Goal: Task Accomplishment & Management: Manage account settings

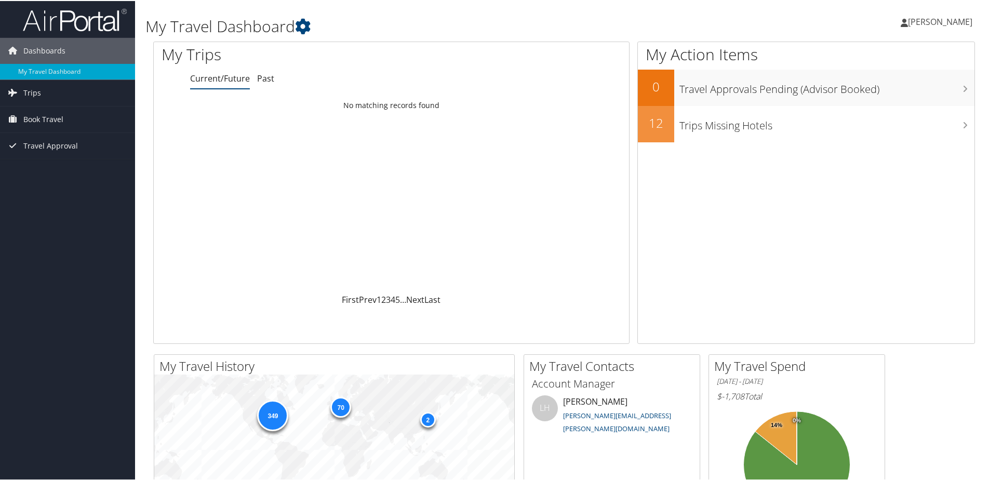
click at [912, 27] on link "[PERSON_NAME]" at bounding box center [942, 20] width 82 height 31
click at [894, 94] on link "View Travel Profile" at bounding box center [913, 93] width 116 height 18
click at [41, 49] on span "Dashboards" at bounding box center [44, 50] width 42 height 26
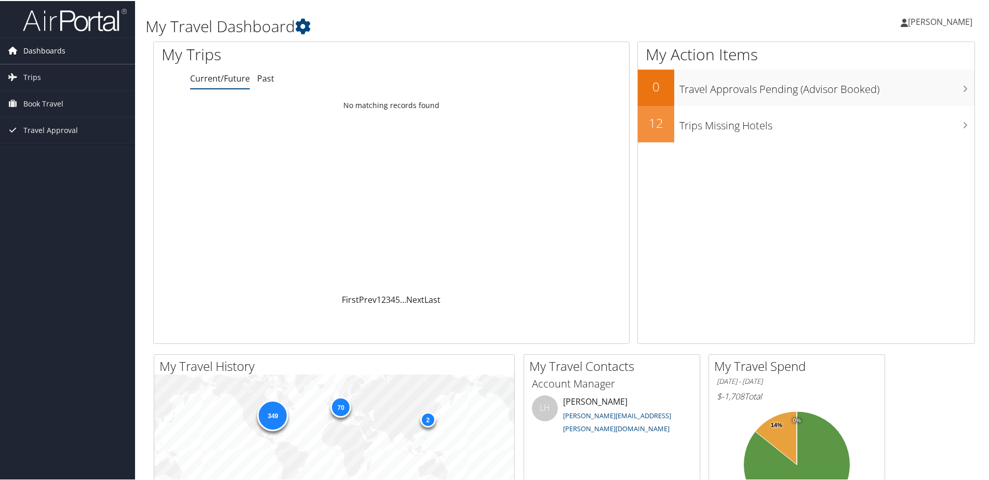
click at [46, 48] on span "Dashboards" at bounding box center [44, 50] width 42 height 26
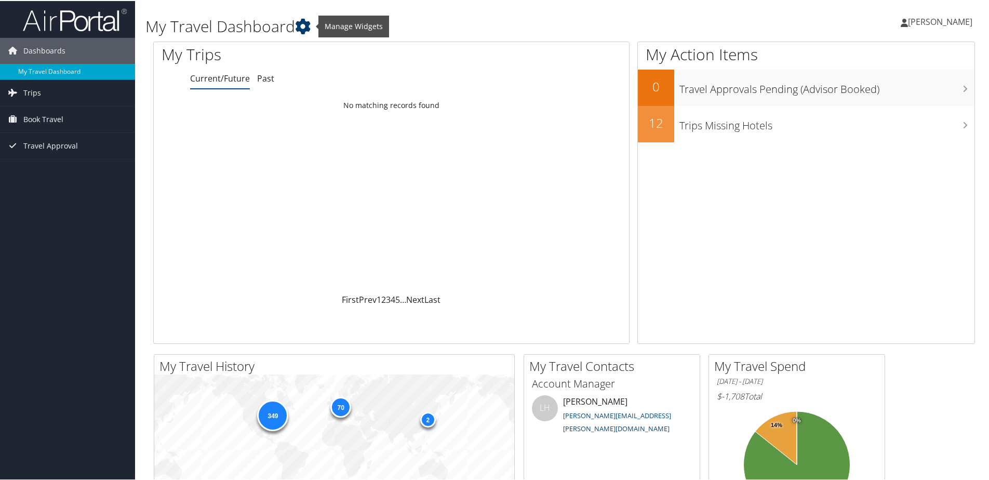
click at [310, 19] on icon at bounding box center [303, 26] width 16 height 16
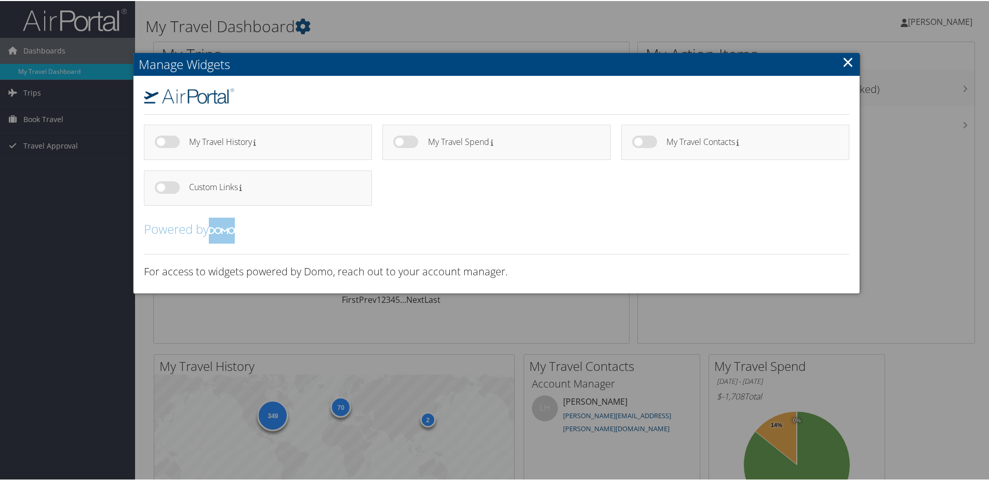
click at [512, 35] on div at bounding box center [496, 240] width 993 height 480
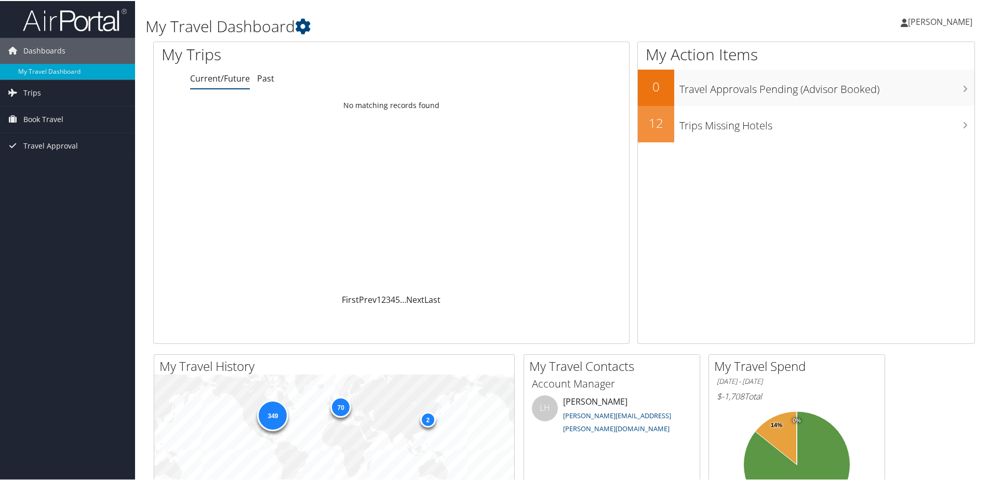
click at [950, 16] on span "[PERSON_NAME]" at bounding box center [940, 20] width 64 height 11
click at [885, 92] on link "View Travel Profile" at bounding box center [913, 93] width 116 height 18
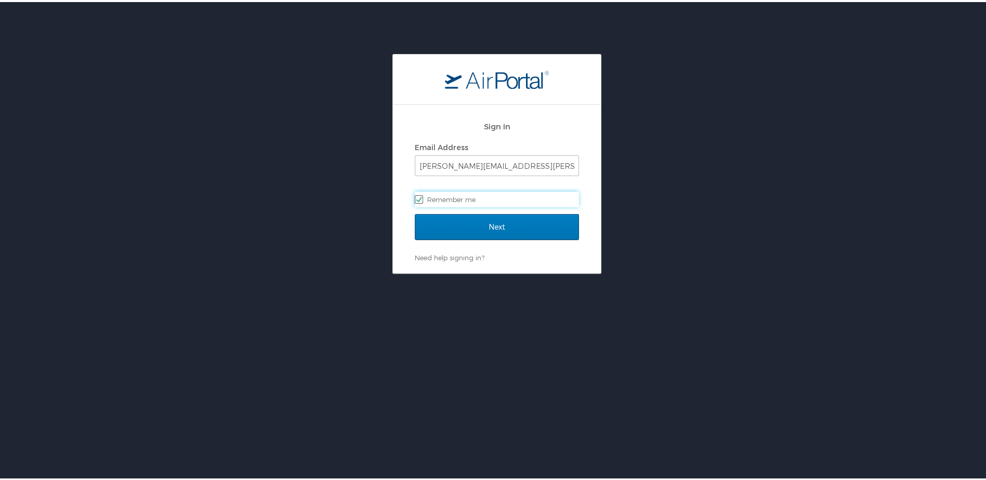
click at [430, 194] on label "Remember me" at bounding box center [497, 198] width 164 height 16
click at [421, 194] on input "Remember me" at bounding box center [418, 196] width 7 height 7
click at [491, 197] on label "Remember me" at bounding box center [497, 198] width 164 height 16
click at [421, 197] on input "Remember me" at bounding box center [418, 196] width 7 height 7
checkbox input "true"
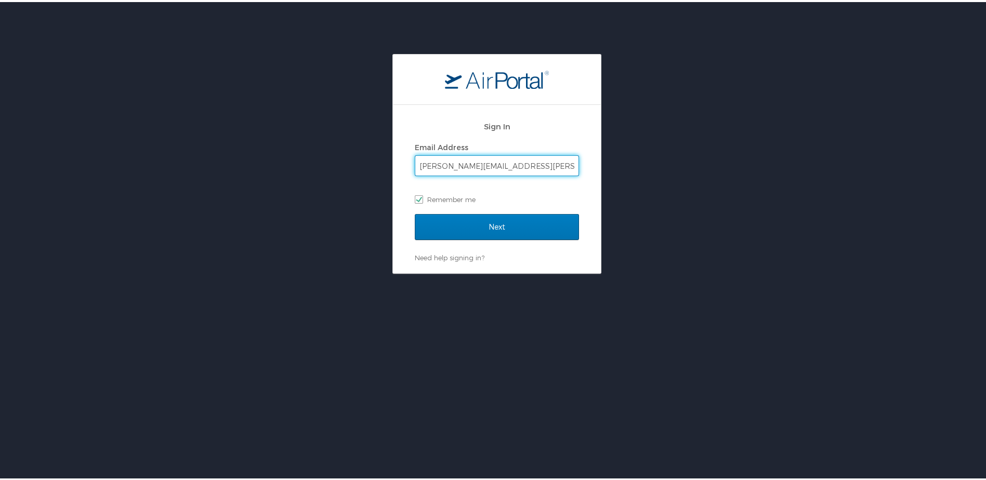
click at [500, 167] on input "beth.snyder@autoliv.com" at bounding box center [496, 164] width 163 height 20
click at [457, 197] on label "Remember me" at bounding box center [497, 198] width 164 height 16
click at [421, 197] on input "Remember me" at bounding box center [418, 196] width 7 height 7
click at [457, 197] on label "Remember me" at bounding box center [497, 198] width 164 height 16
click at [421, 197] on input "Remember me" at bounding box center [418, 196] width 7 height 7
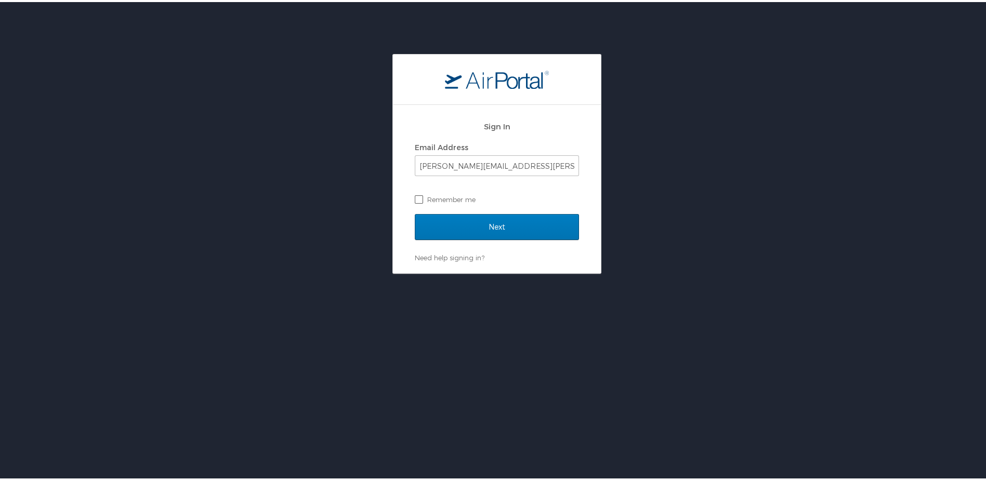
checkbox input "true"
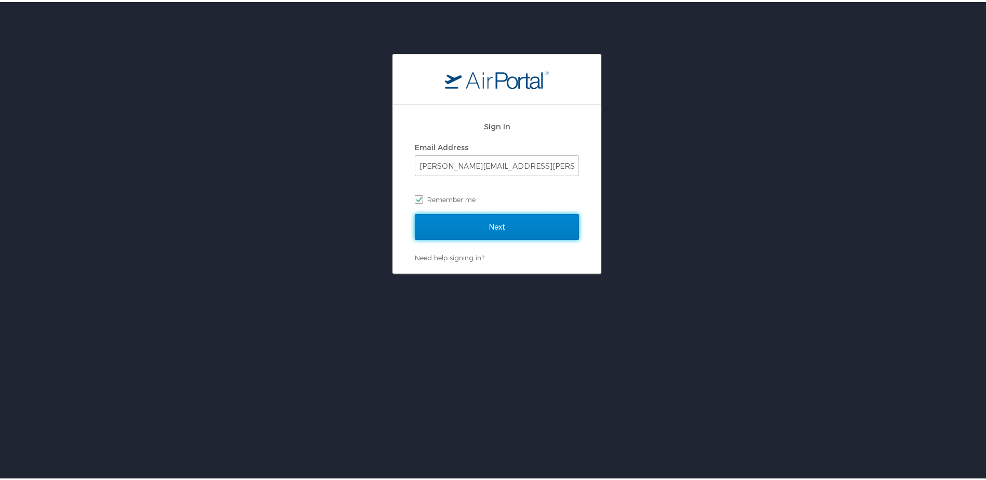
click at [511, 217] on input "Next" at bounding box center [497, 225] width 164 height 26
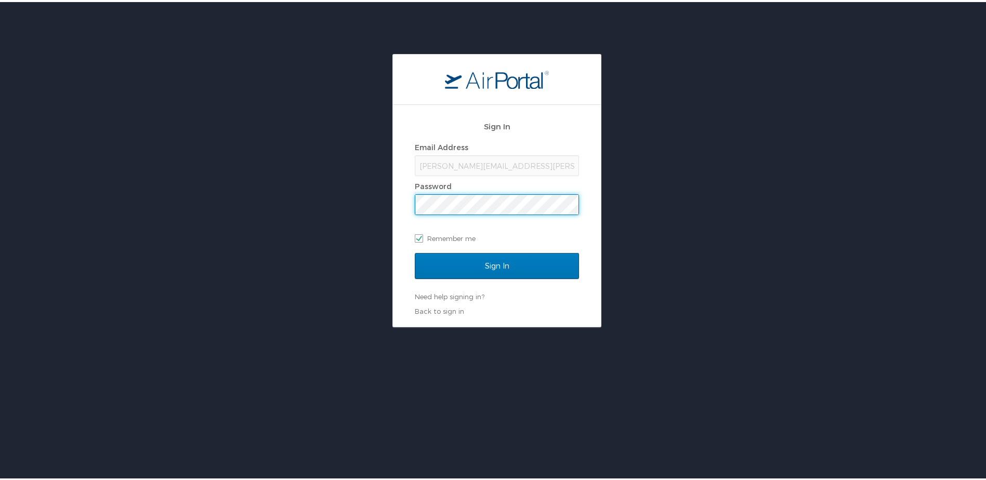
click at [415, 251] on input "Sign In" at bounding box center [497, 264] width 164 height 26
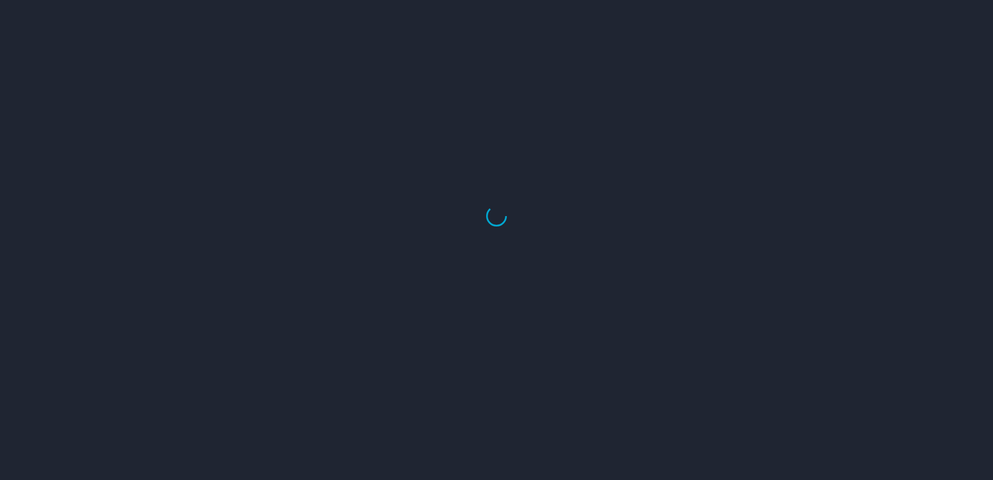
select select "US"
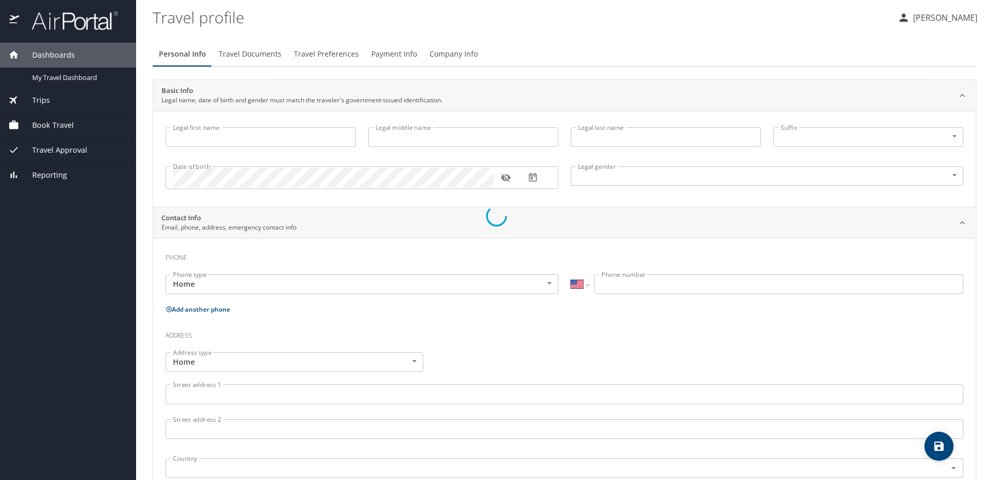
type input "Elizabeth"
type input "Catherine"
type input "Snyder"
type input "Female"
type input "Alex"
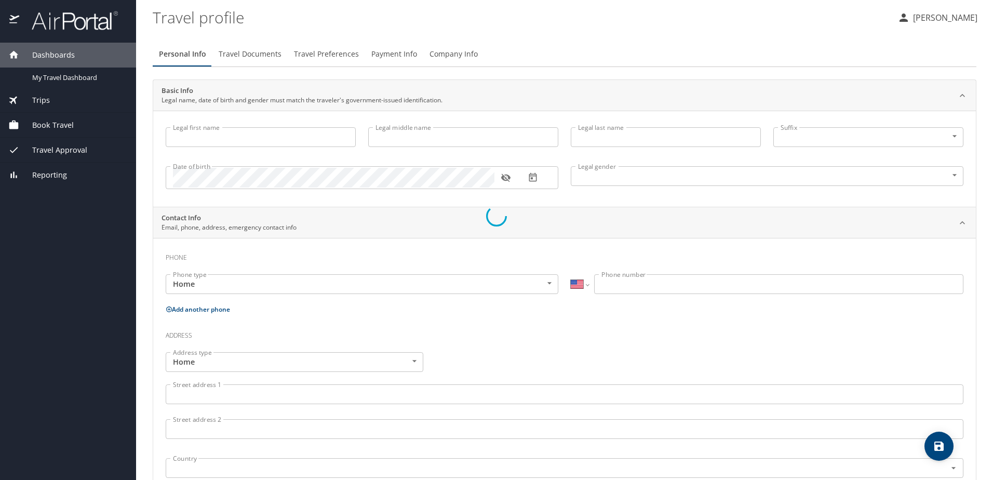
type input "Snyder"
type input "(574) 377-2539"
select select "US"
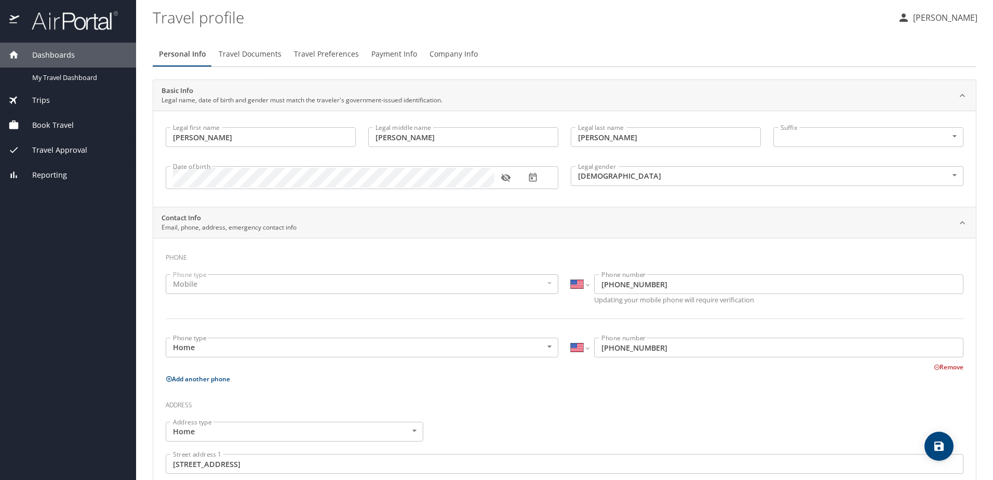
click at [267, 61] on button "Travel Documents" at bounding box center [249, 54] width 75 height 25
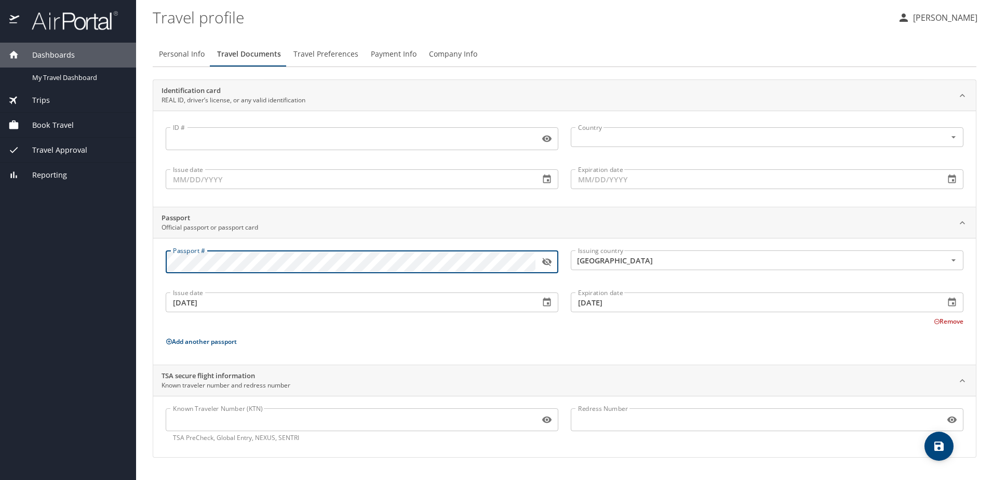
click at [544, 259] on icon "button" at bounding box center [546, 262] width 9 height 8
click at [101, 243] on div "Dashboards My Travel Dashboard Trips Current / Future Trips Past Trips Trips Mi…" at bounding box center [496, 240] width 993 height 480
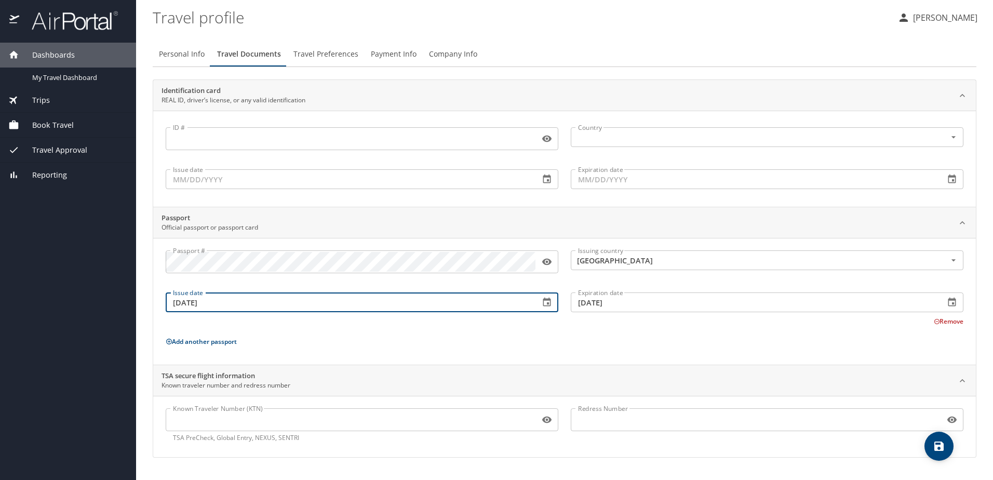
click at [355, 309] on input "09/03/2015" at bounding box center [349, 303] width 366 height 20
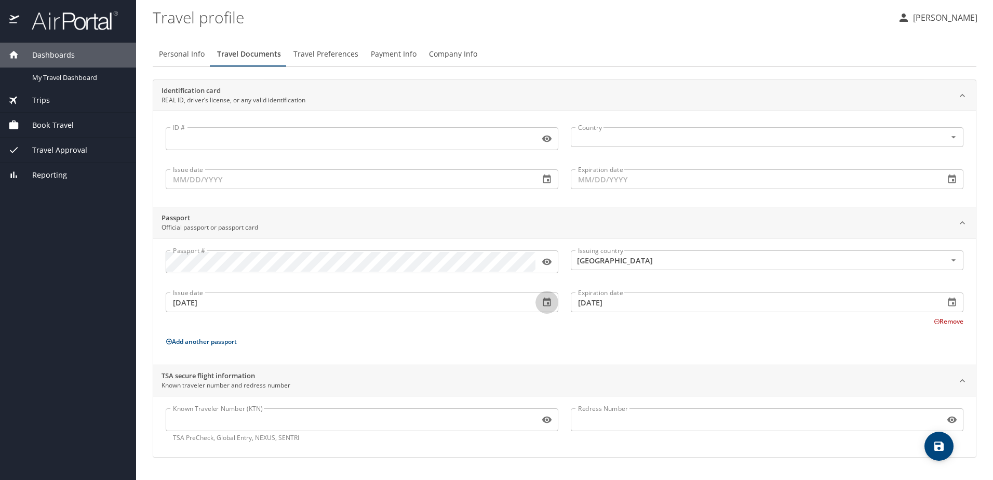
click at [549, 302] on icon "button" at bounding box center [547, 302] width 10 height 10
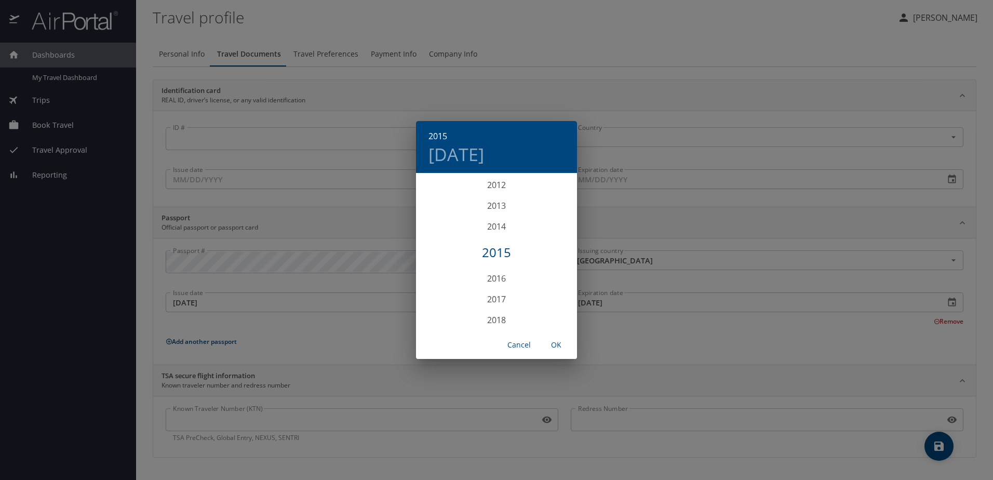
scroll to position [2504, 0]
click at [500, 309] on div "2025" at bounding box center [496, 309] width 161 height 21
click at [443, 312] on div "Oct" at bounding box center [443, 310] width 54 height 39
click at [478, 246] on span "7" at bounding box center [476, 247] width 19 height 7
click at [556, 345] on span "OK" at bounding box center [556, 345] width 25 height 13
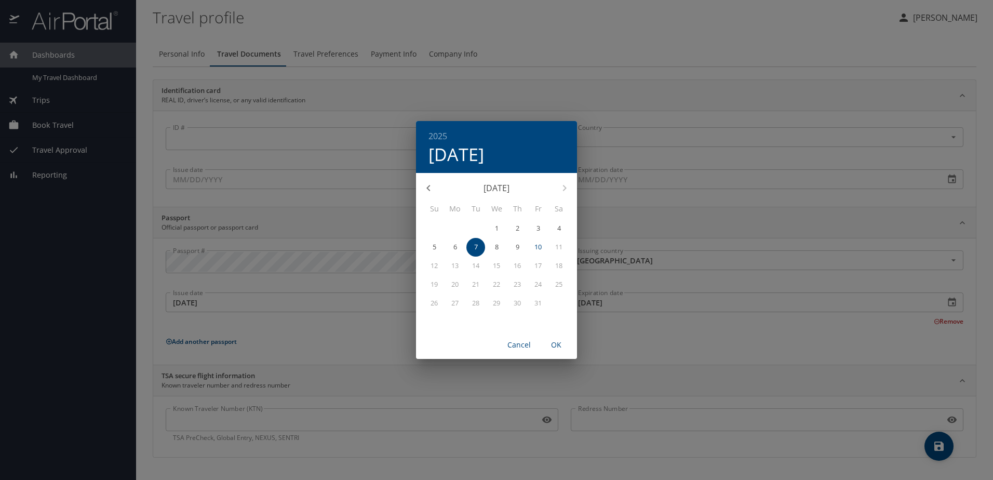
type input "10/07/2025"
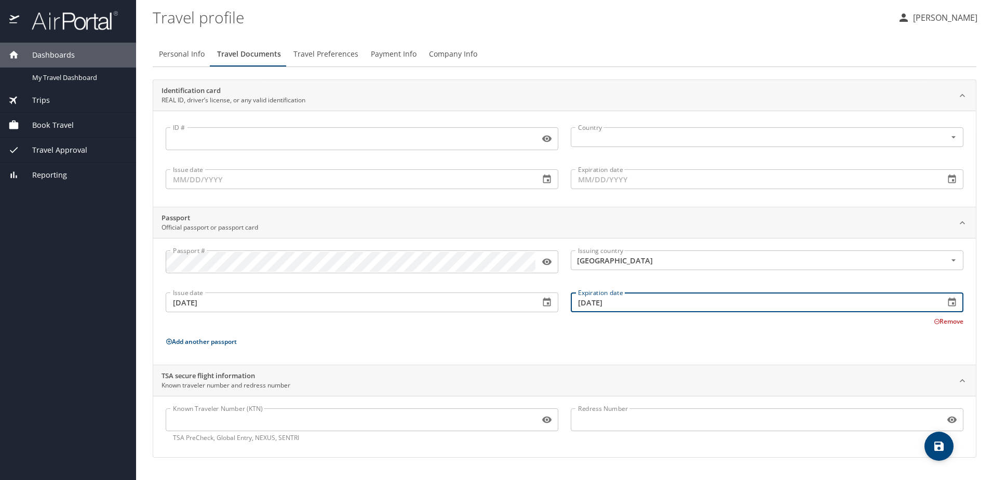
click at [672, 303] on input "09/02/2025" at bounding box center [754, 303] width 366 height 20
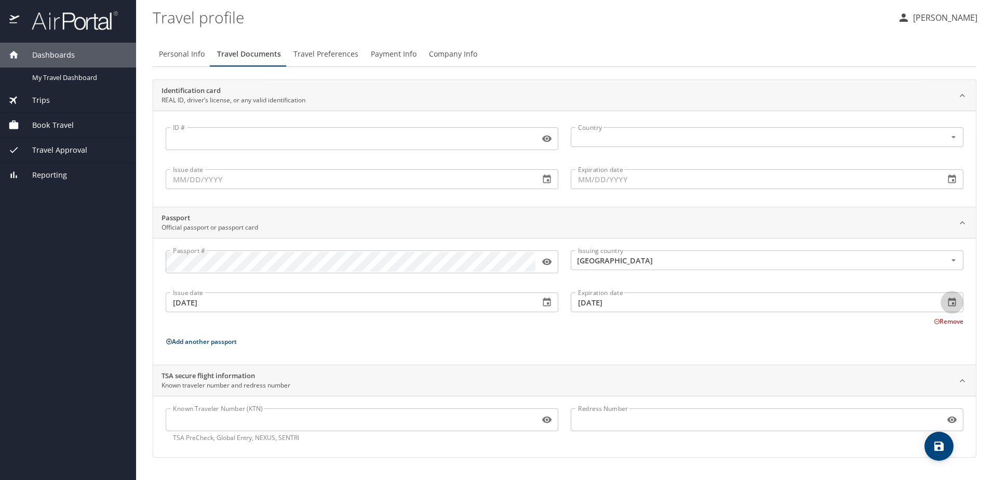
click at [951, 311] on button "button" at bounding box center [952, 302] width 23 height 23
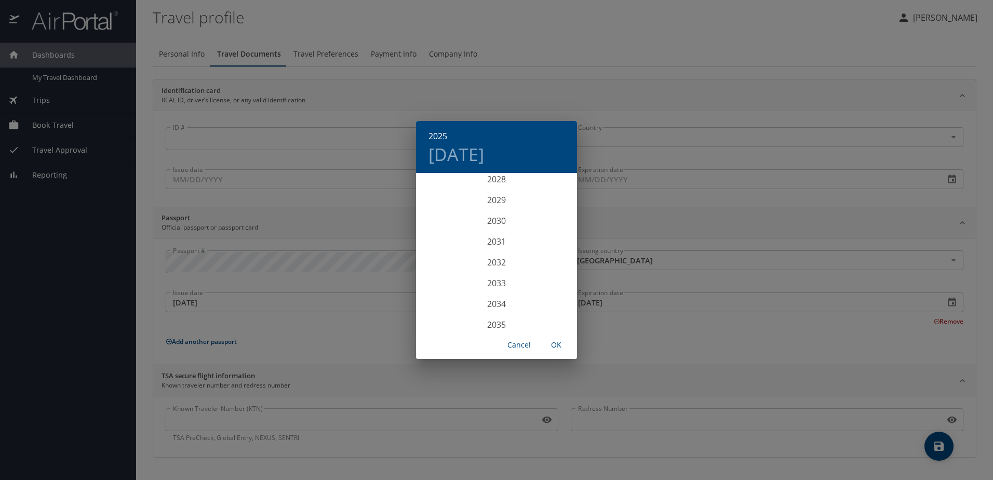
scroll to position [2712, 0]
click at [501, 309] on div "2035" at bounding box center [496, 309] width 161 height 21
click at [445, 310] on div "Oct" at bounding box center [443, 310] width 54 height 39
click at [564, 228] on span "6" at bounding box center [559, 228] width 19 height 7
click at [556, 342] on span "OK" at bounding box center [556, 345] width 25 height 13
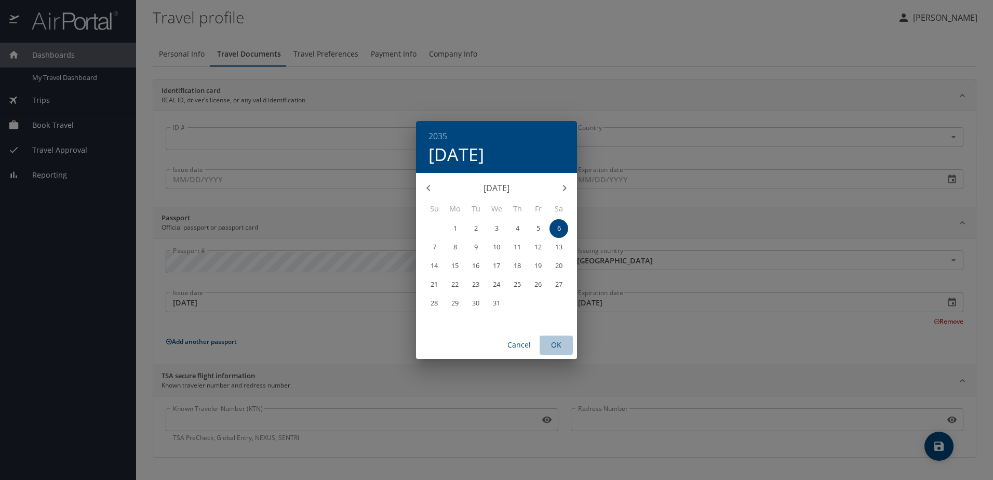
type input "10/06/2035"
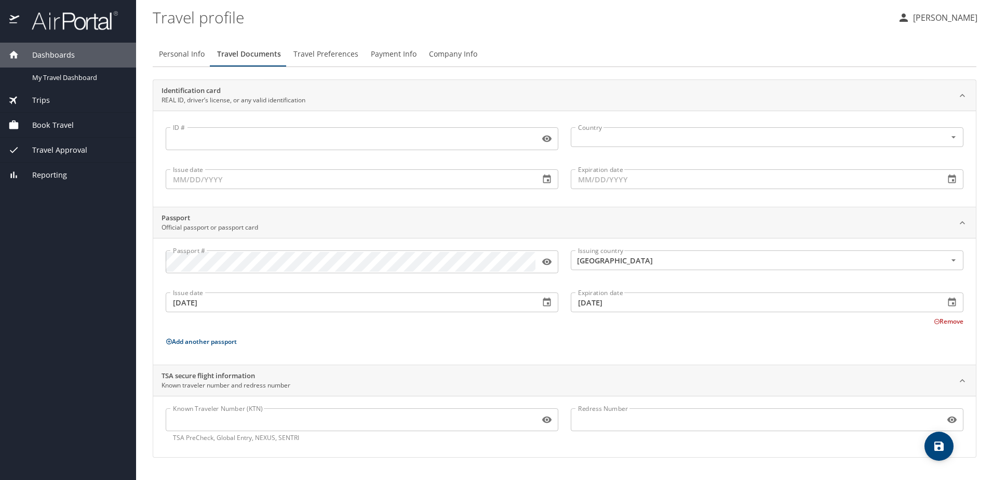
click at [272, 423] on input "Known Traveler Number (KTN)" at bounding box center [351, 420] width 370 height 20
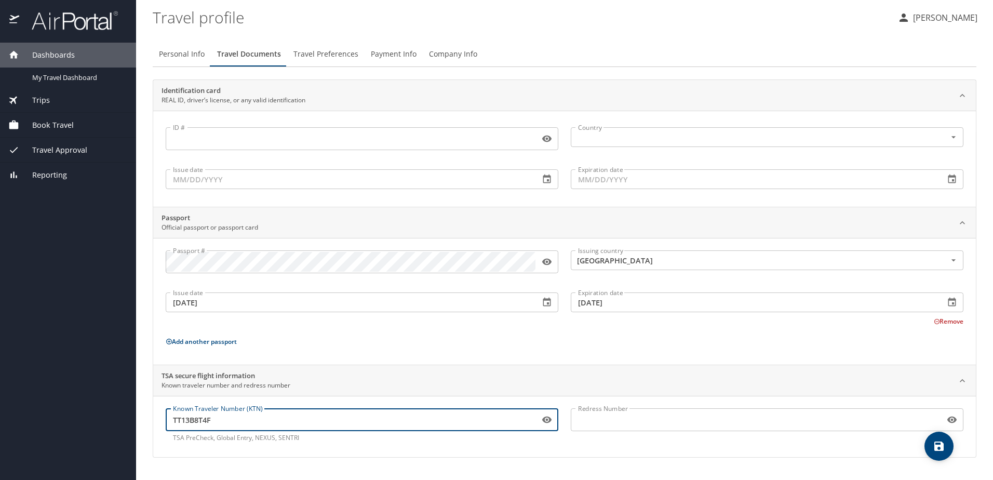
type input "TT13B8T4F"
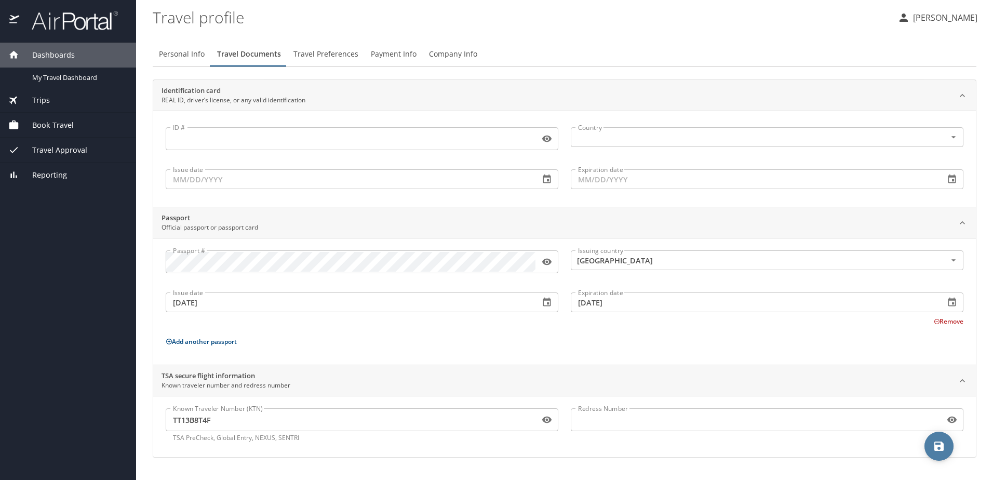
click at [944, 451] on icon "save" at bounding box center [939, 446] width 12 height 12
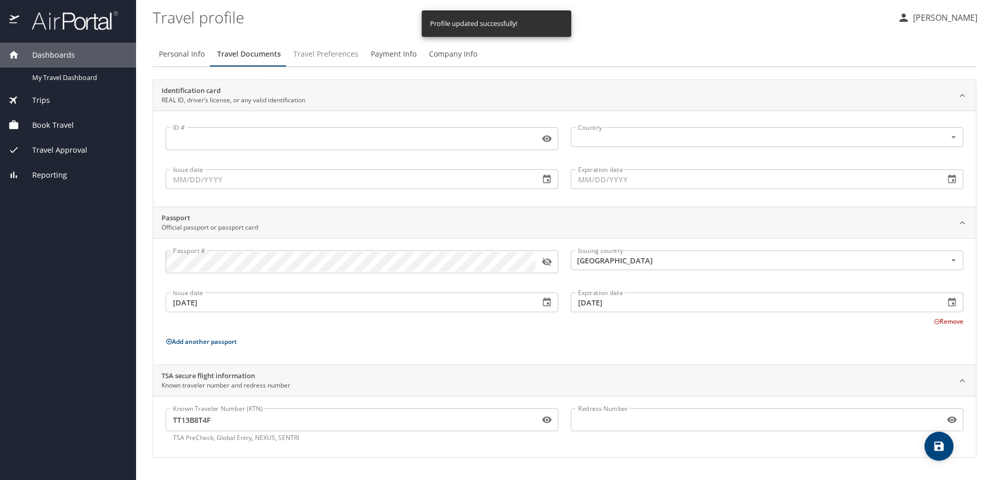
click at [325, 52] on span "Travel Preferences" at bounding box center [326, 54] width 65 height 13
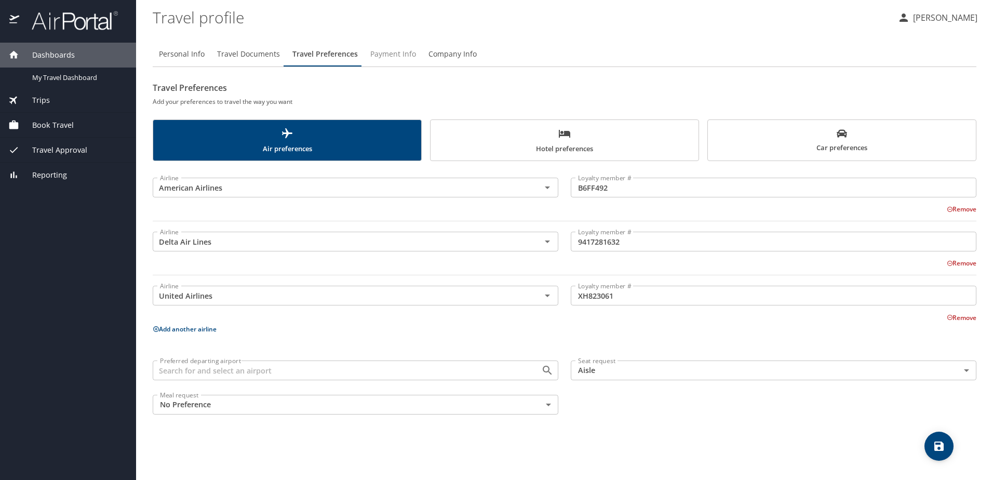
click at [399, 52] on span "Payment Info" at bounding box center [393, 54] width 46 height 13
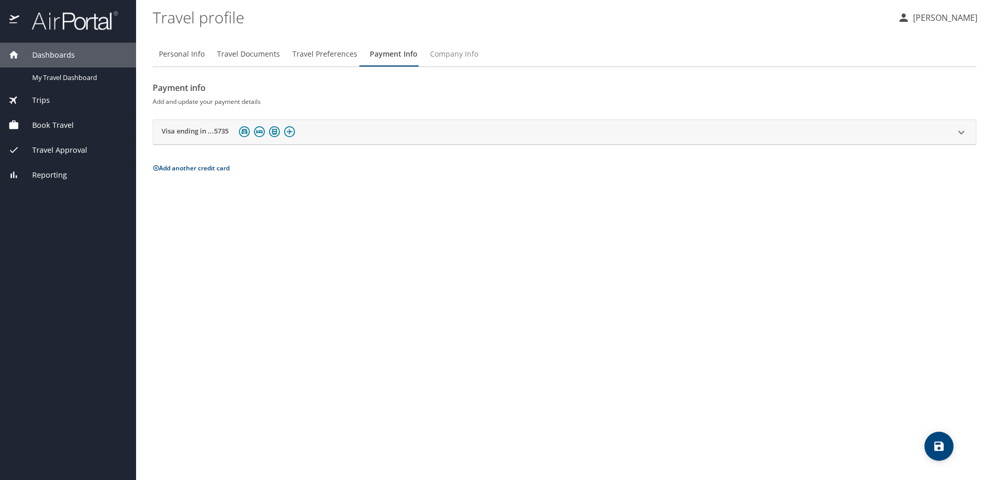
click at [471, 56] on span "Company Info" at bounding box center [454, 54] width 48 height 13
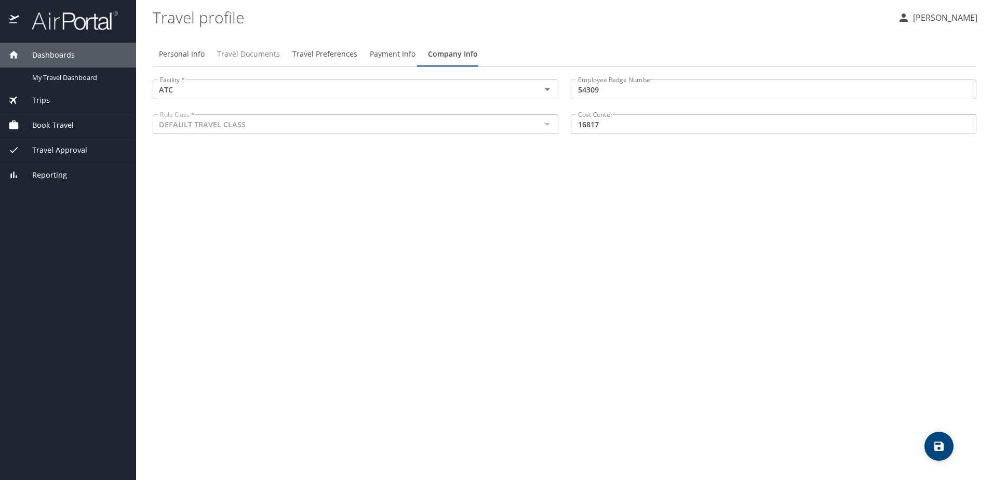
click at [242, 48] on span "Travel Documents" at bounding box center [248, 54] width 63 height 13
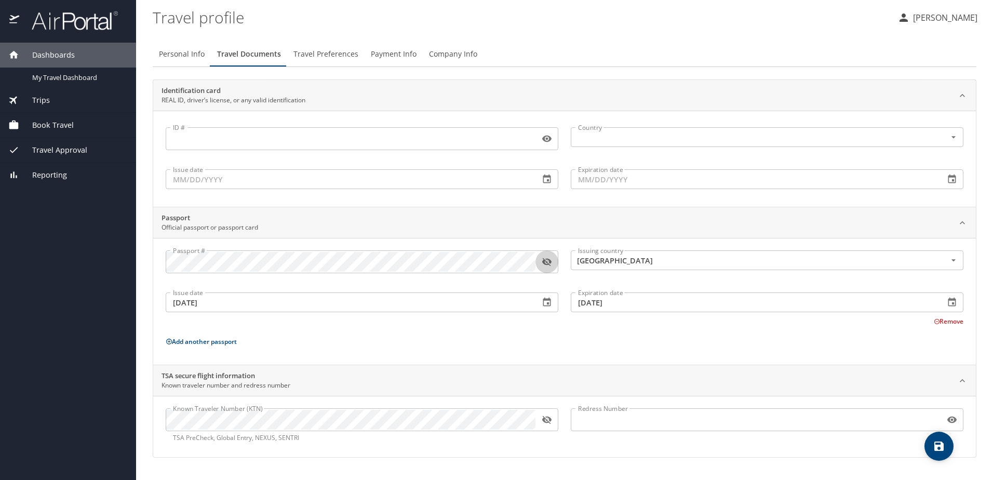
click at [548, 263] on icon "button" at bounding box center [546, 262] width 9 height 8
click at [947, 442] on span "save" at bounding box center [939, 446] width 29 height 12
